Goal: Task Accomplishment & Management: Manage account settings

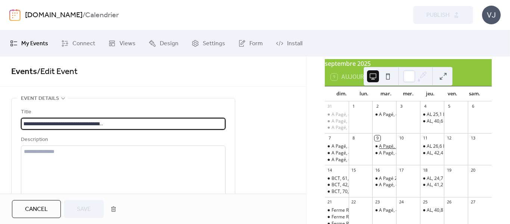
click at [391, 149] on div "A Pagé, 24,8 km [GEOGRAPHIC_DATA], [GEOGRAPHIC_DATA], [GEOGRAPHIC_DATA], Voie d…" at bounding box center [492, 146] width 226 height 6
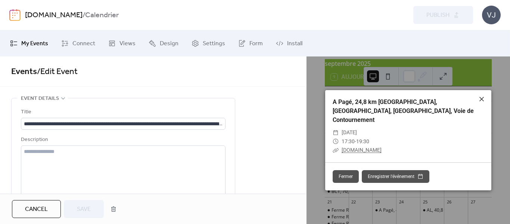
click at [481, 103] on icon at bounding box center [481, 99] width 9 height 9
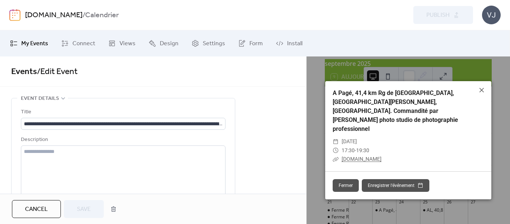
click at [371, 156] on link "ridewithgps.com" at bounding box center [362, 159] width 40 height 6
click at [485, 95] on icon at bounding box center [481, 90] width 9 height 9
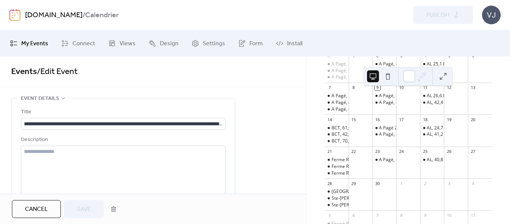
scroll to position [75, 0]
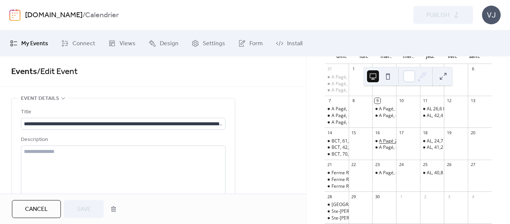
click at [392, 144] on div "A Pagé 25 km [GEOGRAPHIC_DATA], [GEOGRAPHIC_DATA], Rg Double, 38e av, St-Ambroi…" at bounding box center [499, 141] width 241 height 6
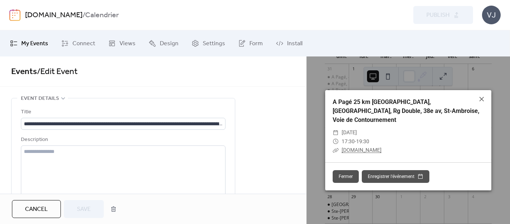
click at [484, 99] on icon at bounding box center [481, 99] width 9 height 9
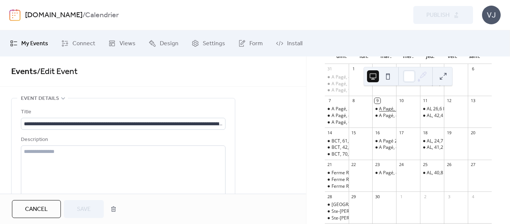
click at [391, 112] on div "A Pagé, 24,8 km [GEOGRAPHIC_DATA], [GEOGRAPHIC_DATA], [GEOGRAPHIC_DATA], Voie d…" at bounding box center [492, 109] width 226 height 6
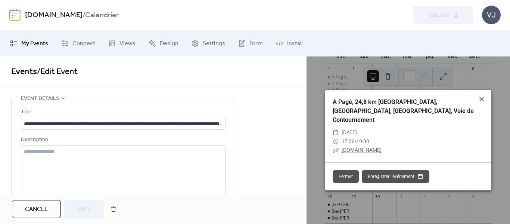
click at [485, 100] on icon at bounding box center [481, 99] width 9 height 9
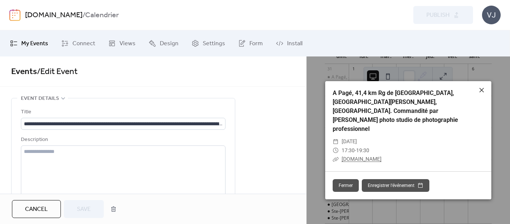
click at [483, 95] on icon at bounding box center [481, 90] width 9 height 9
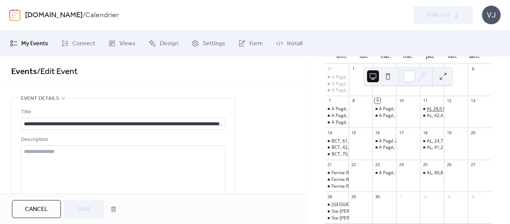
click at [437, 112] on div "AL 26,6 km Ch [PERSON_NAME], [PERSON_NAME], [GEOGRAPHIC_DATA], Ch St-Jacques" at bounding box center [517, 109] width 181 height 6
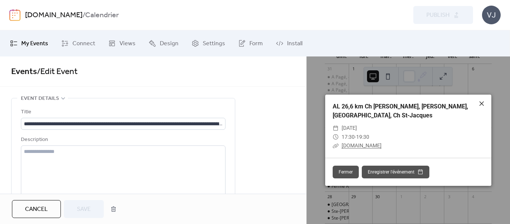
click at [481, 103] on icon at bounding box center [482, 103] width 4 height 4
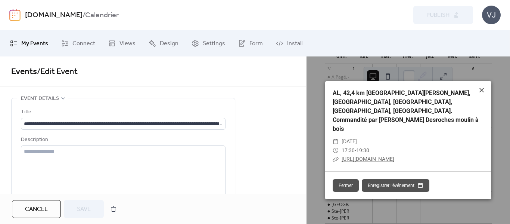
click at [480, 95] on icon at bounding box center [481, 90] width 9 height 9
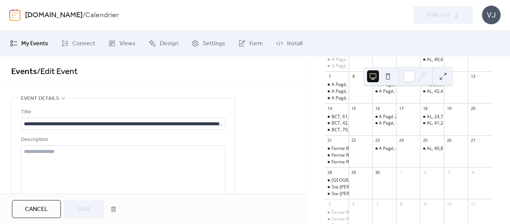
scroll to position [112, 0]
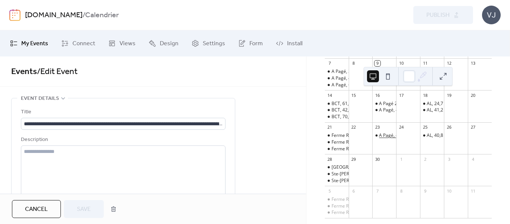
click at [385, 139] on div "A Pagé, 42,7 km [GEOGRAPHIC_DATA], [GEOGRAPHIC_DATA][PERSON_NAME]. Commandité p…" at bounding box center [508, 135] width 258 height 6
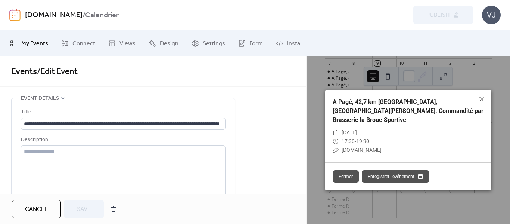
click at [372, 147] on link "ridewithgps.com" at bounding box center [362, 150] width 40 height 6
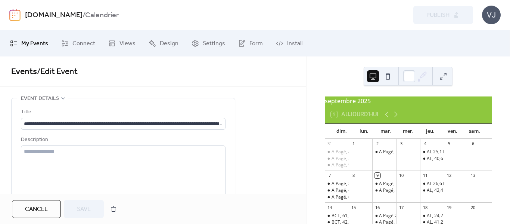
click at [22, 69] on link "Events" at bounding box center [24, 71] width 26 height 16
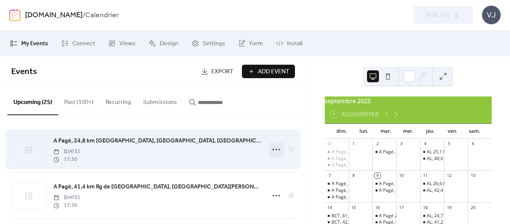
click at [275, 151] on icon at bounding box center [276, 149] width 12 height 12
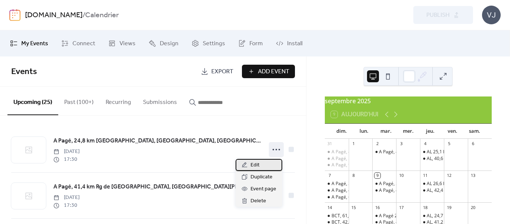
click at [254, 165] on span "Edit" at bounding box center [255, 165] width 9 height 9
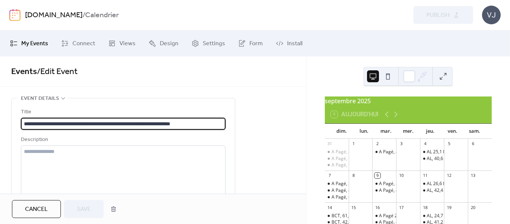
click at [41, 123] on input "**********" at bounding box center [123, 124] width 205 height 12
type input "**********"
click at [82, 207] on span "Save" at bounding box center [84, 209] width 14 height 9
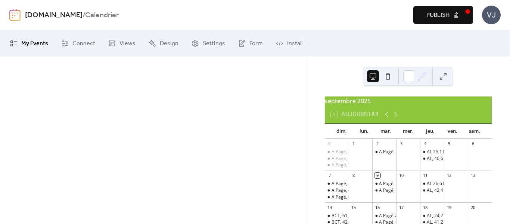
click at [439, 9] on button "Publish" at bounding box center [443, 15] width 60 height 18
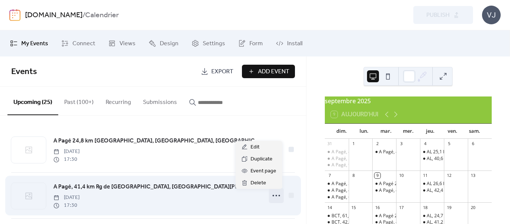
click at [276, 195] on icon at bounding box center [276, 195] width 12 height 12
click at [275, 198] on icon at bounding box center [276, 195] width 12 height 12
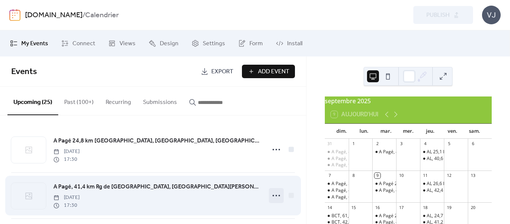
click at [275, 198] on icon at bounding box center [276, 195] width 12 height 12
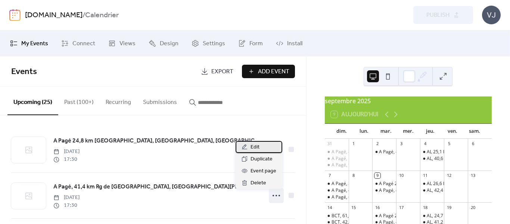
click at [258, 143] on span "Edit" at bounding box center [255, 147] width 9 height 9
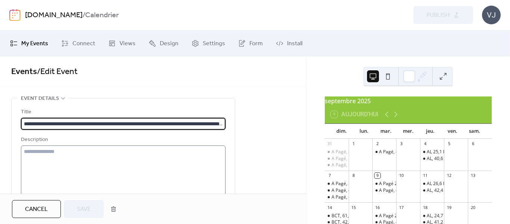
scroll to position [0, 102]
